Goal: Navigation & Orientation: Find specific page/section

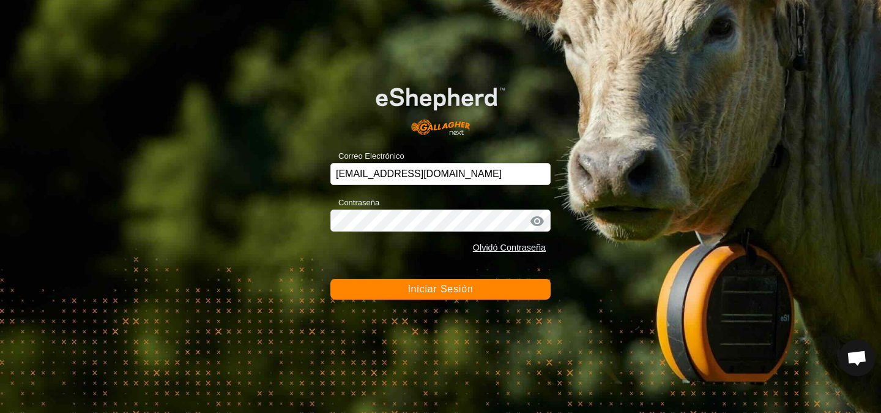
click at [389, 300] on div "Correo Electrónico [EMAIL_ADDRESS][DOMAIN_NAME] Contraseña Olvidó Contraseña In…" at bounding box center [440, 206] width 881 height 413
click at [387, 291] on button "Iniciar Sesión" at bounding box center [441, 289] width 220 height 21
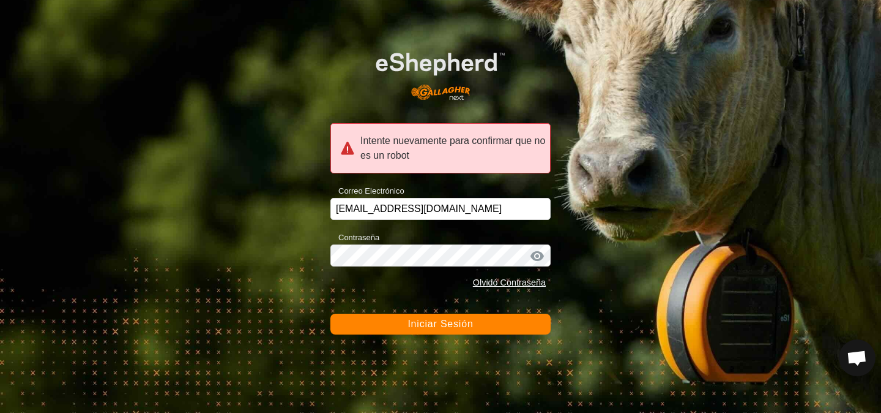
click at [531, 255] on div at bounding box center [537, 256] width 18 height 12
click at [478, 328] on button "Iniciar Sesión" at bounding box center [441, 323] width 220 height 21
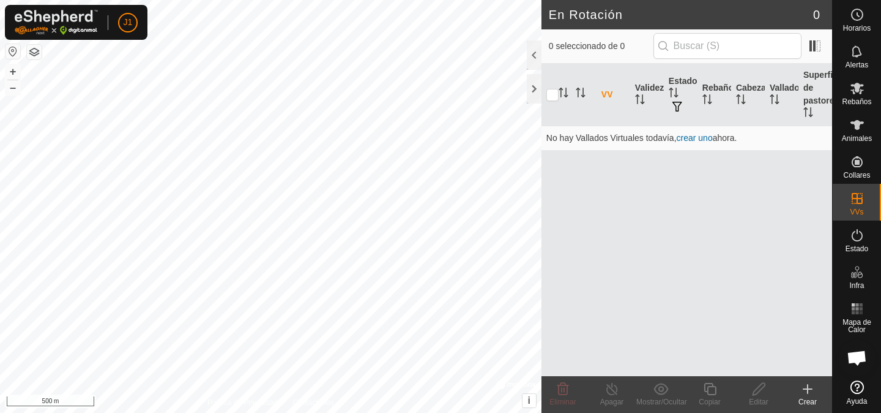
click at [593, 158] on div "VV Validez Estado Rebaño Cabezas Vallado Superficie de pastoreo No hay Vallados…" at bounding box center [687, 220] width 291 height 312
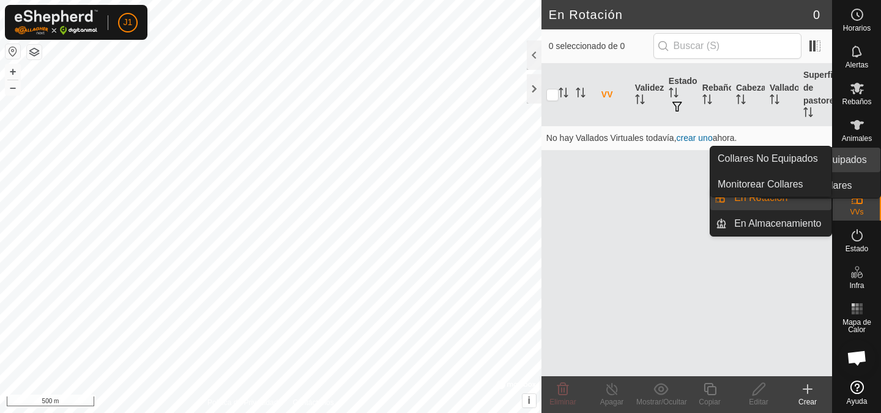
click at [859, 171] on span "Collares" at bounding box center [857, 174] width 27 height 7
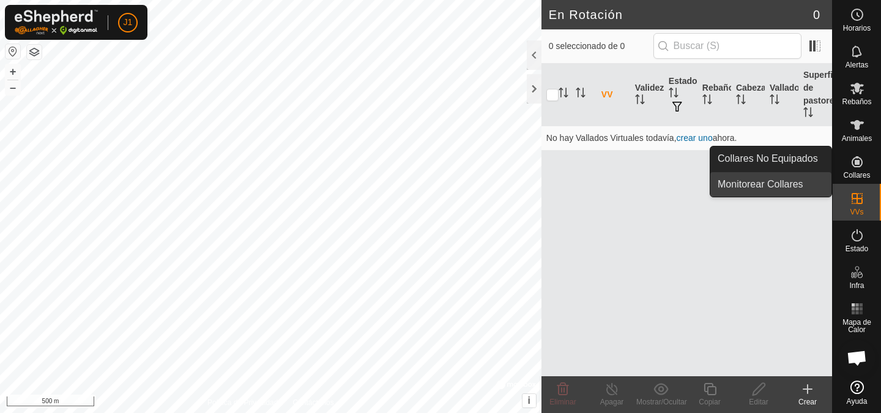
click at [788, 184] on link "Monitorear Collares" at bounding box center [771, 184] width 121 height 24
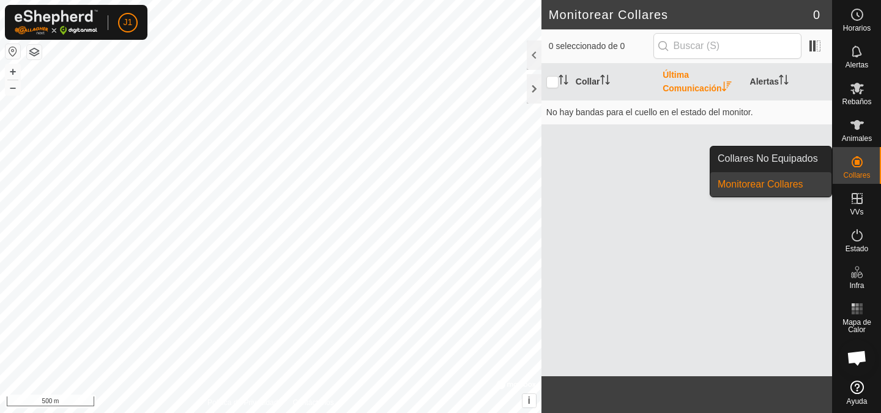
click at [801, 160] on link "Collares No Equipados" at bounding box center [771, 158] width 121 height 24
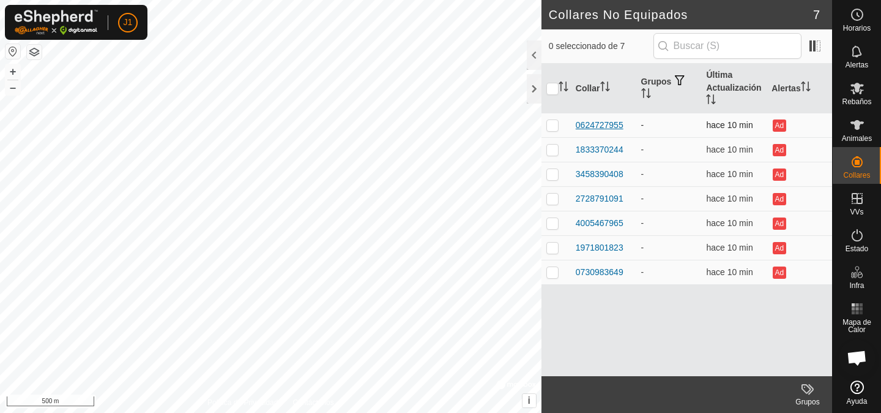
click at [591, 125] on div "0624727955" at bounding box center [600, 125] width 48 height 13
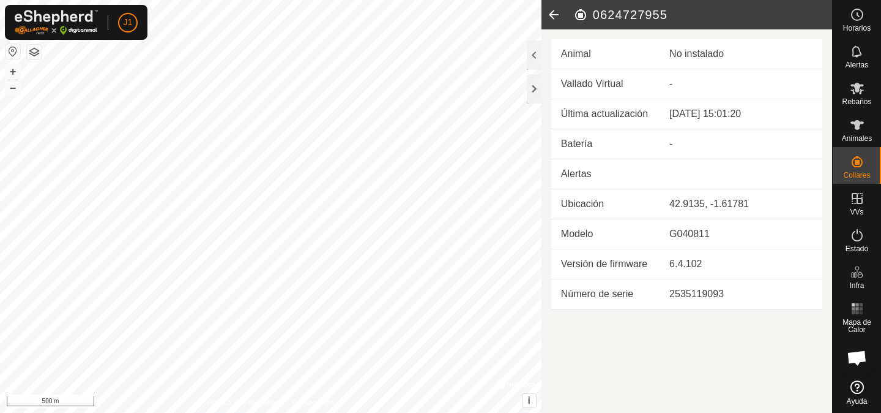
click at [550, 21] on icon at bounding box center [554, 14] width 24 height 29
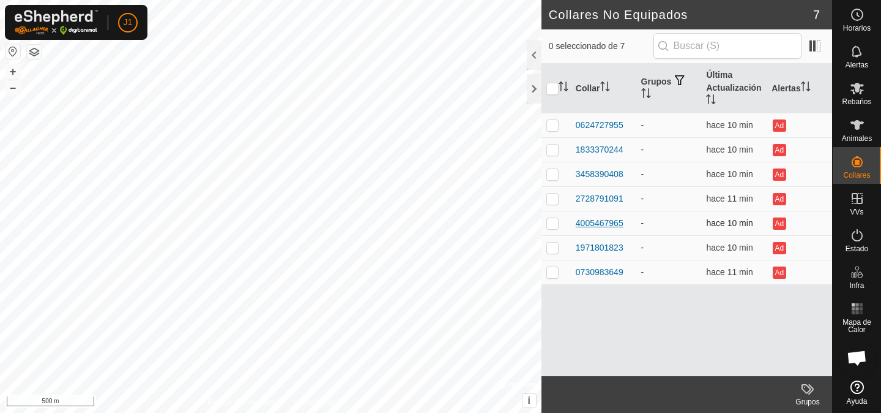
click at [599, 221] on div "4005467965" at bounding box center [600, 223] width 48 height 13
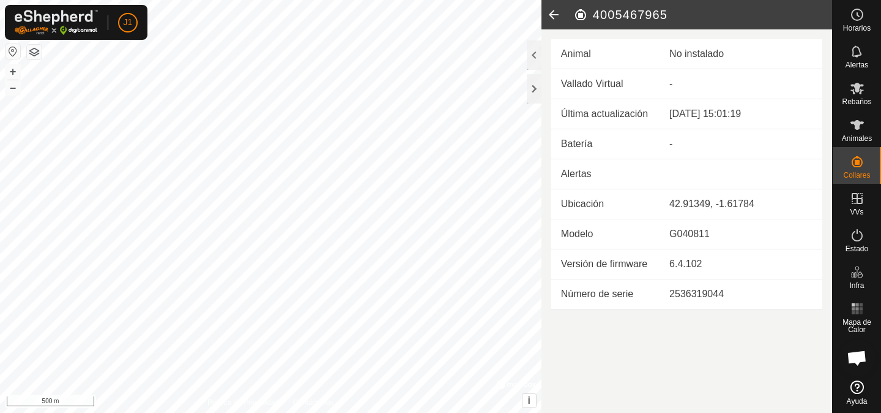
click at [550, 12] on icon at bounding box center [554, 14] width 24 height 29
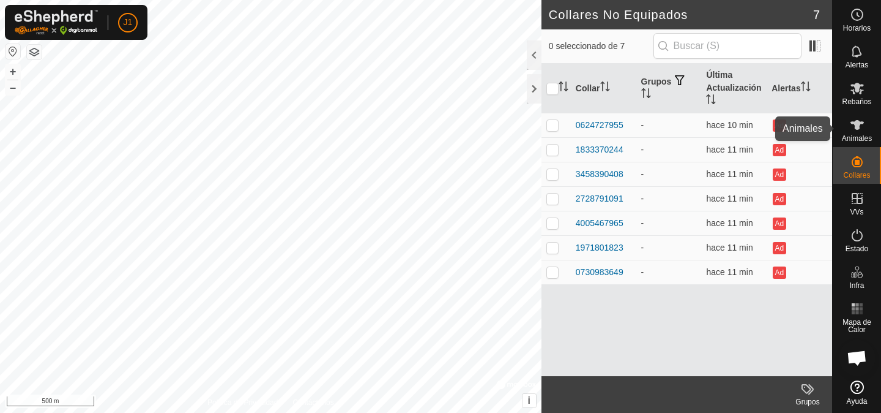
click at [851, 131] on icon at bounding box center [857, 125] width 15 height 15
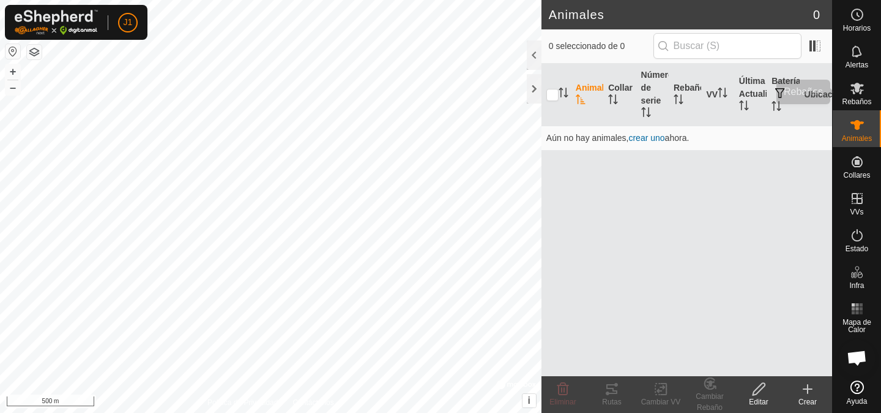
click at [854, 102] on span "Rebaños" at bounding box center [856, 101] width 29 height 7
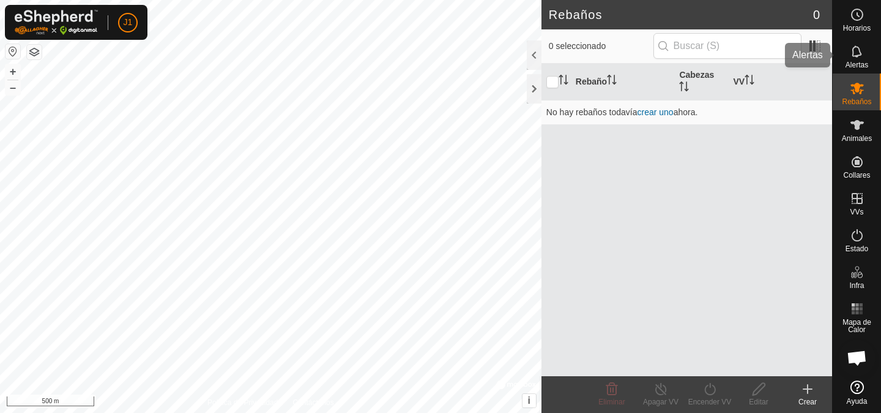
click at [852, 50] on icon at bounding box center [857, 51] width 15 height 15
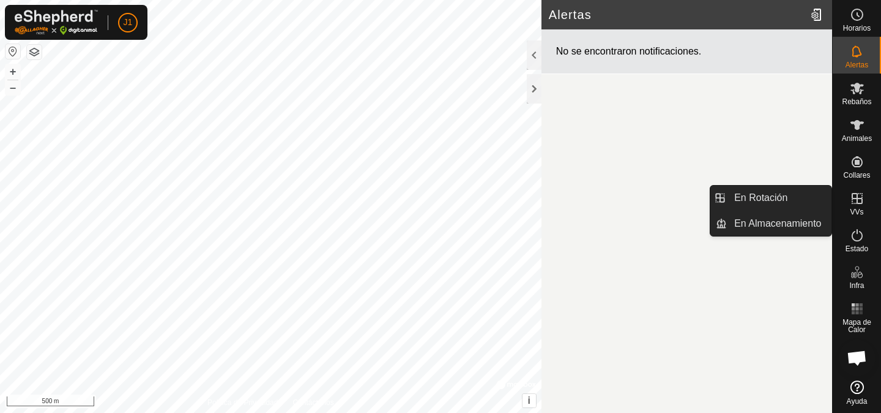
click at [759, 203] on span "En Rotación" at bounding box center [761, 197] width 53 height 15
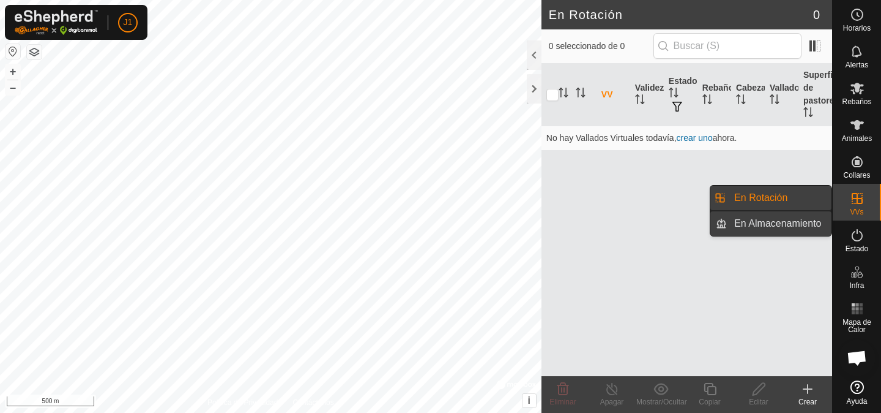
click at [796, 228] on span "En Almacenamiento" at bounding box center [778, 223] width 87 height 15
